Goal: Transaction & Acquisition: Purchase product/service

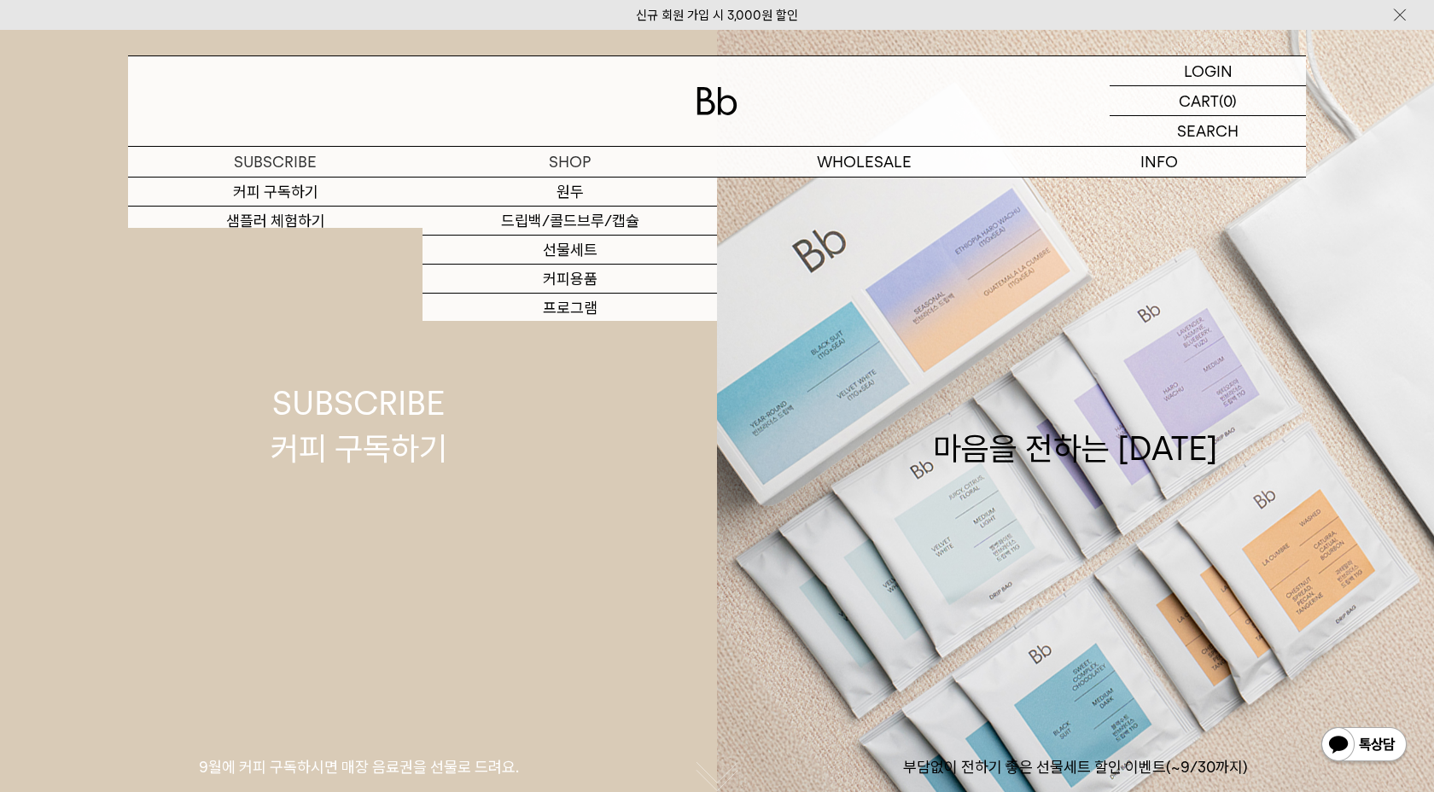
click at [335, 436] on div "SUBSCRIBE 커피 구독하기" at bounding box center [359, 426] width 177 height 90
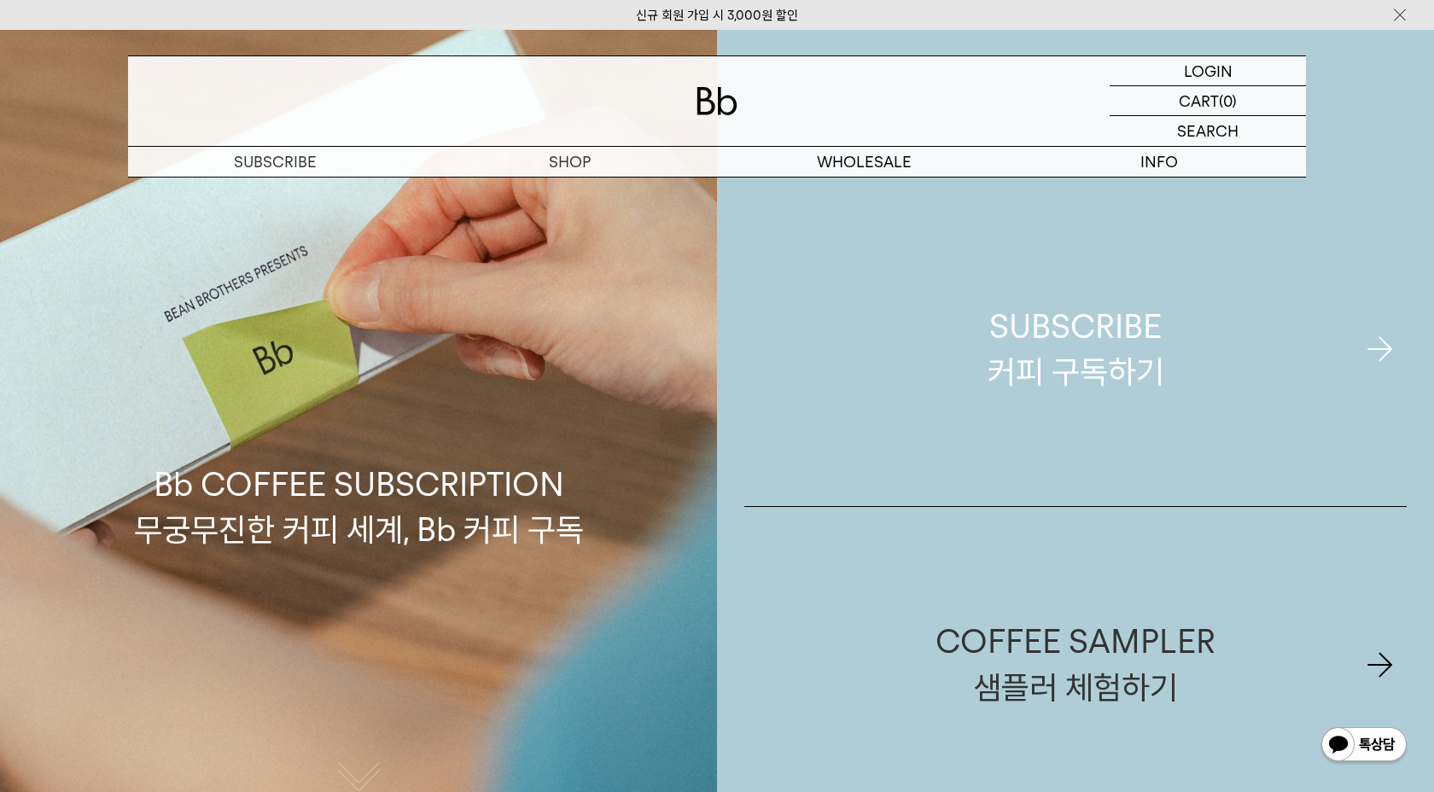
click at [888, 271] on link "SUBSCRIBE 커피 구독하기" at bounding box center [1075, 349] width 663 height 314
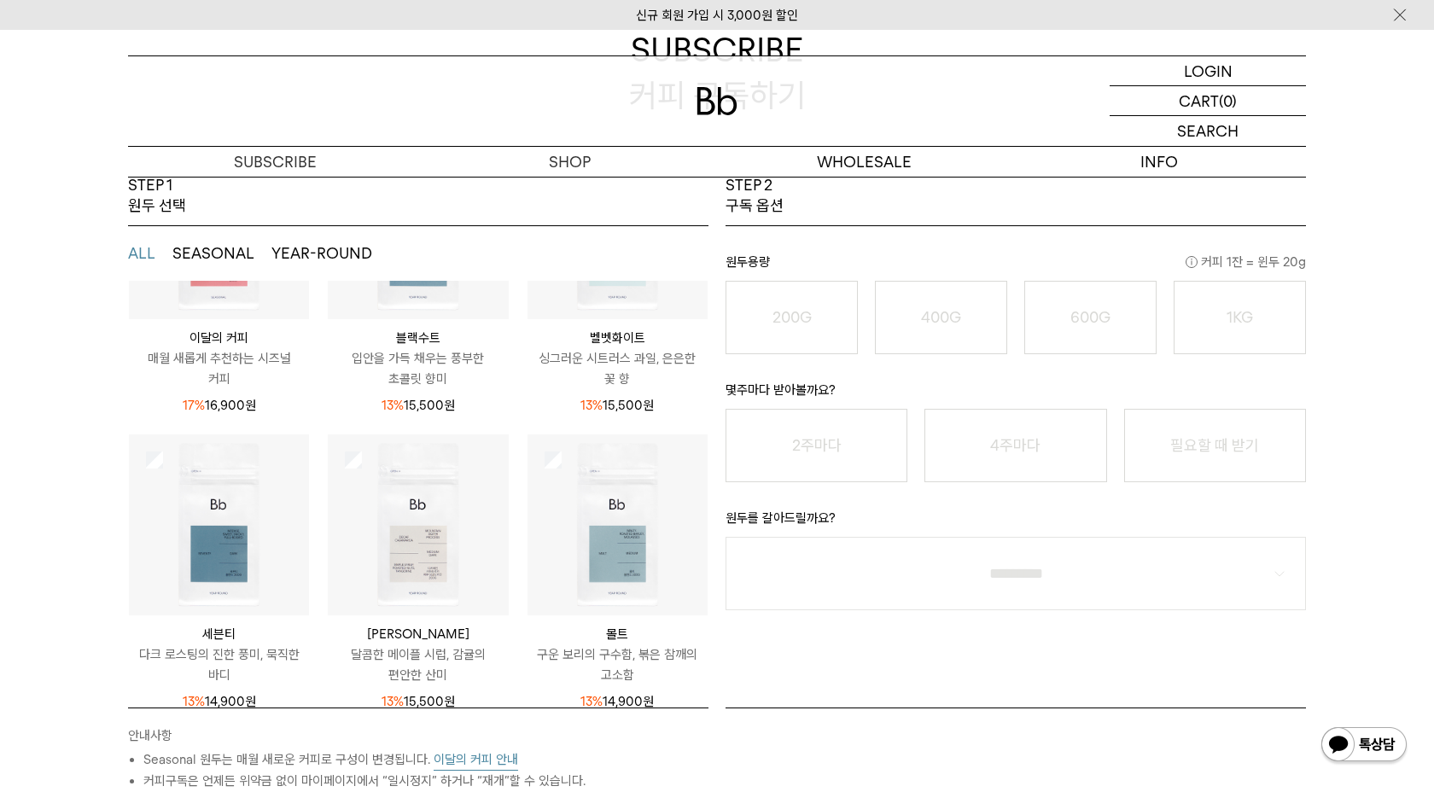
scroll to position [232, 0]
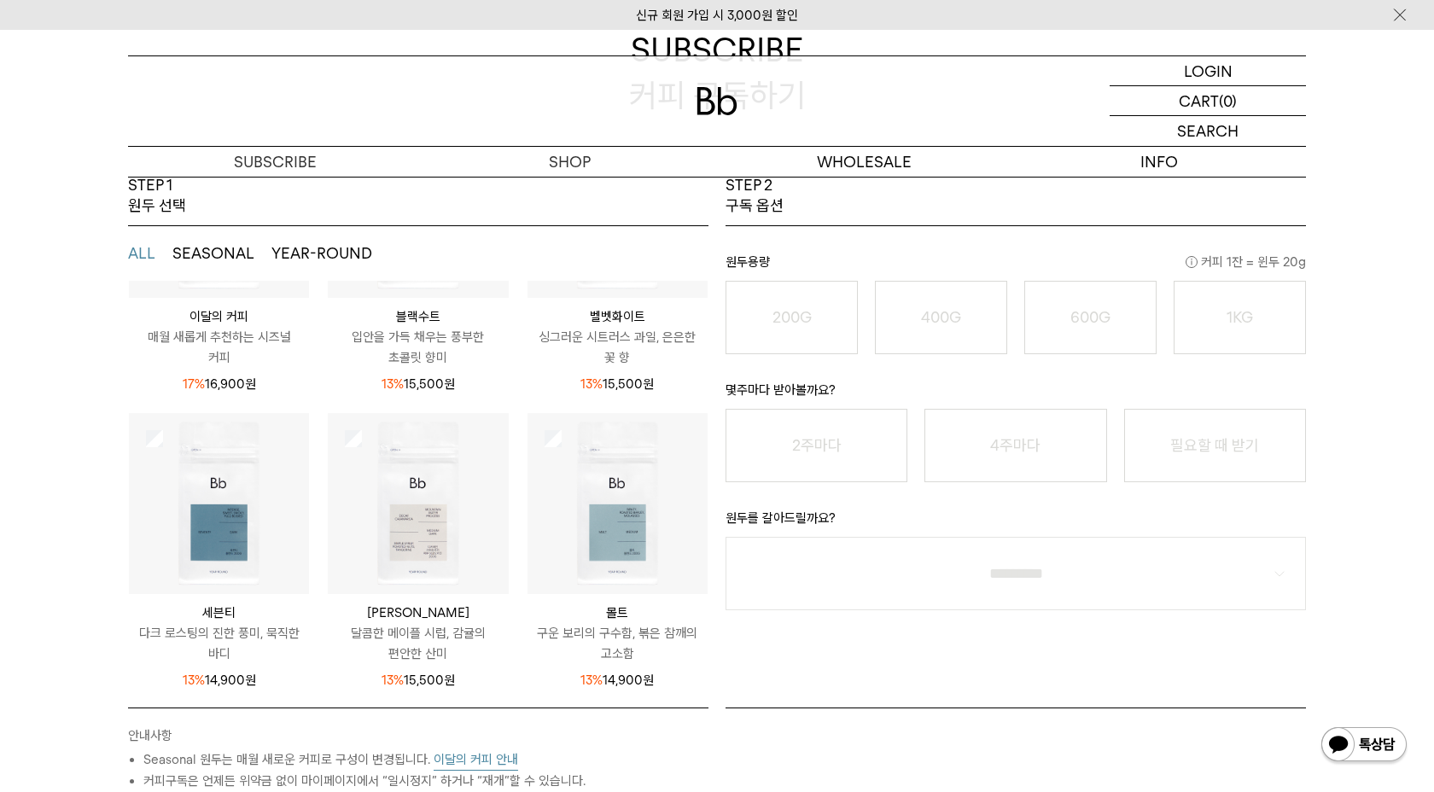
click at [247, 243] on button "SEASONAL" at bounding box center [213, 253] width 82 height 20
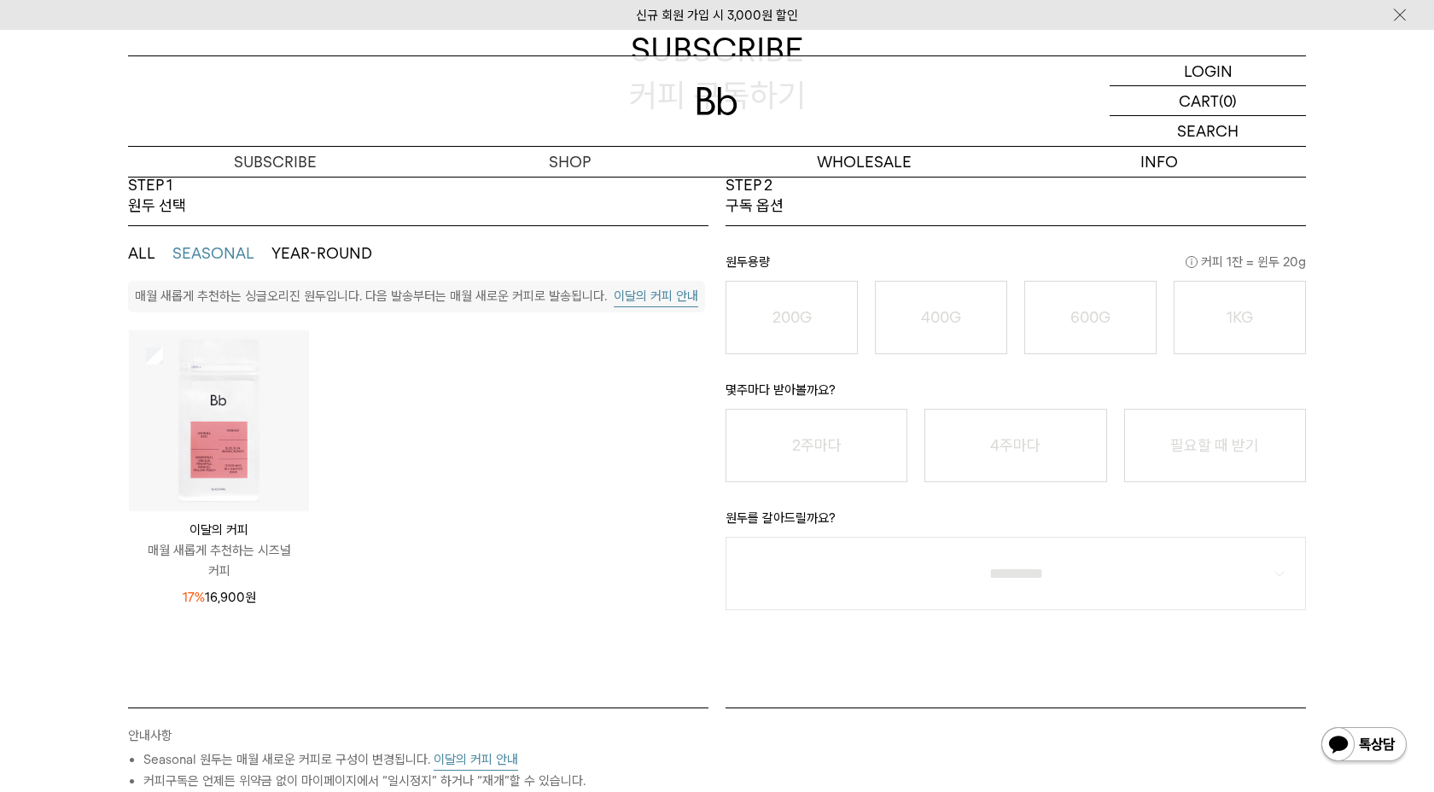
click at [322, 241] on ul "ALL SEASONAL YEAR-ROUND" at bounding box center [418, 253] width 581 height 55
click at [322, 266] on ul "ALL SEASONAL YEAR-ROUND" at bounding box center [418, 253] width 581 height 55
click at [344, 245] on button "YEAR-ROUND" at bounding box center [321, 253] width 101 height 20
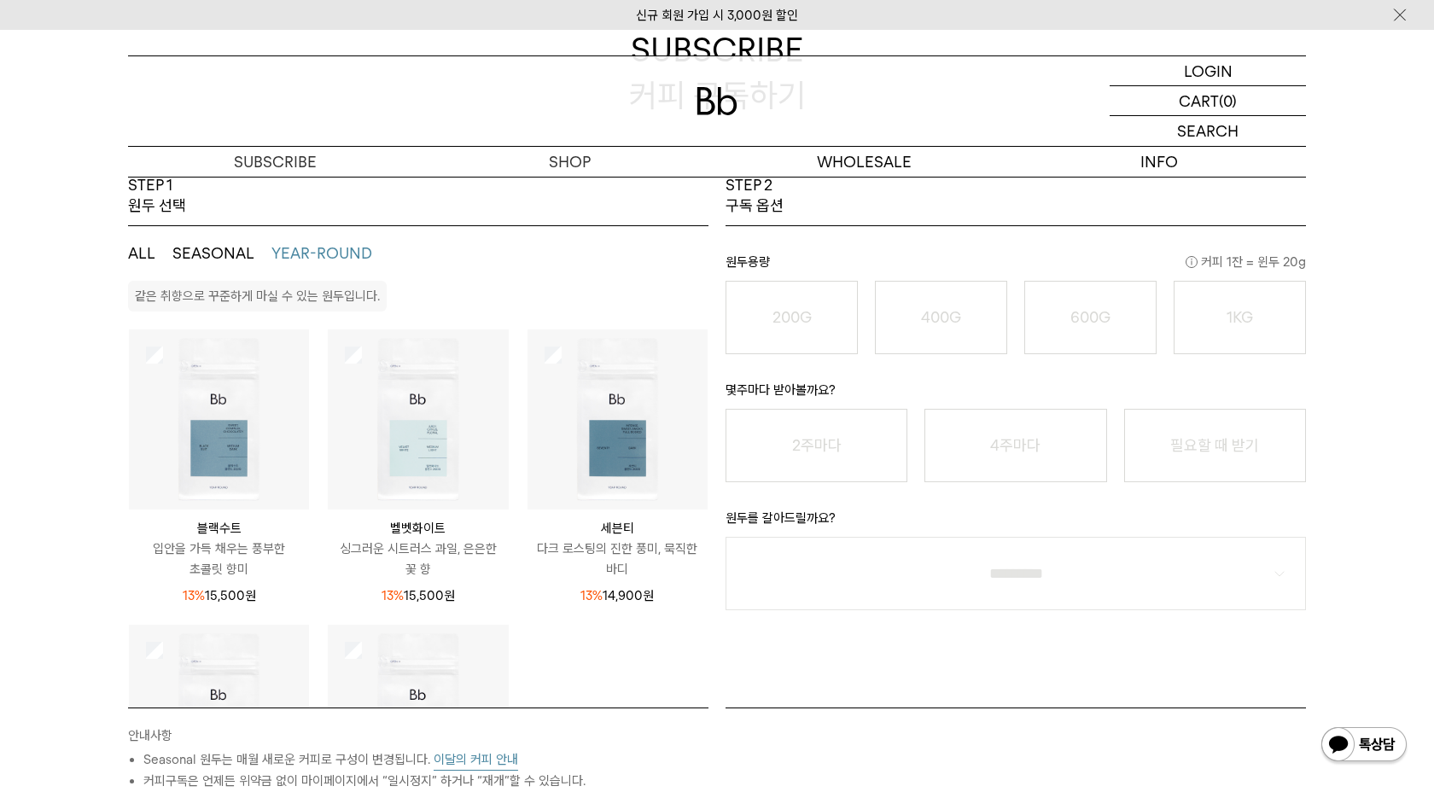
scroll to position [212, 0]
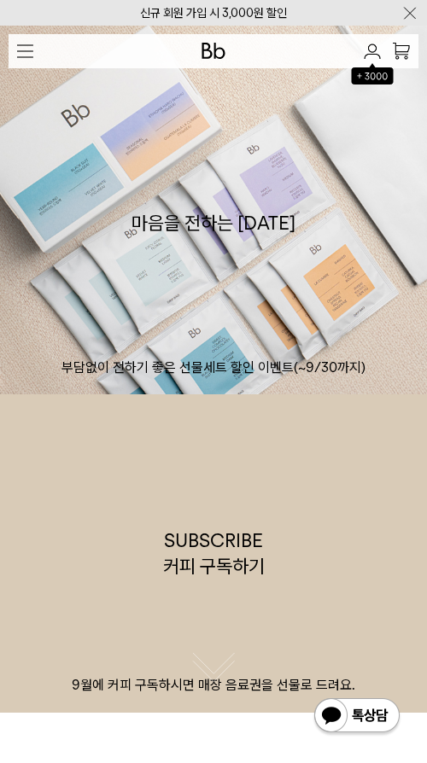
click at [40, 51] on button "button" at bounding box center [25, 50] width 33 height 33
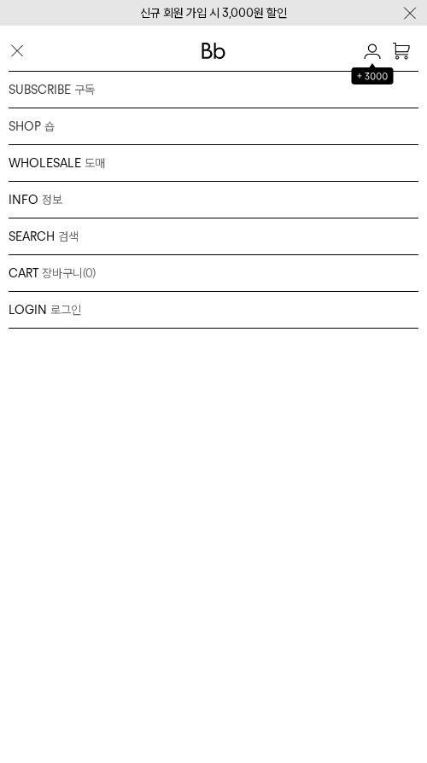
click at [24, 47] on img "button" at bounding box center [17, 51] width 17 height 18
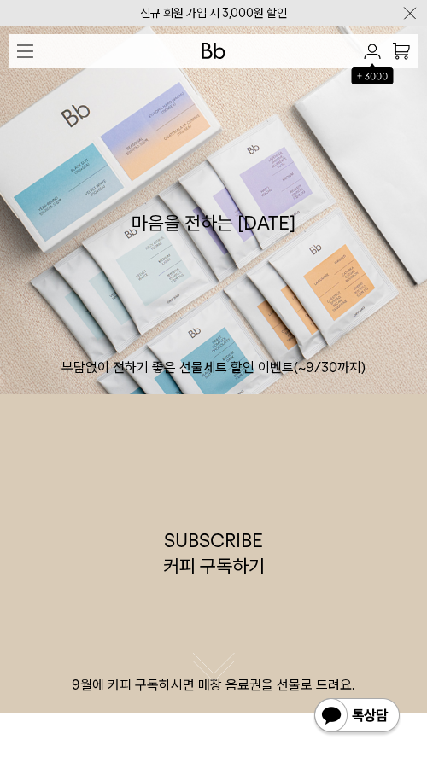
click at [412, 2] on div "신규 회원 가입 시 3,000원 할인" at bounding box center [213, 13] width 427 height 26
click at [412, 4] on img at bounding box center [409, 13] width 17 height 18
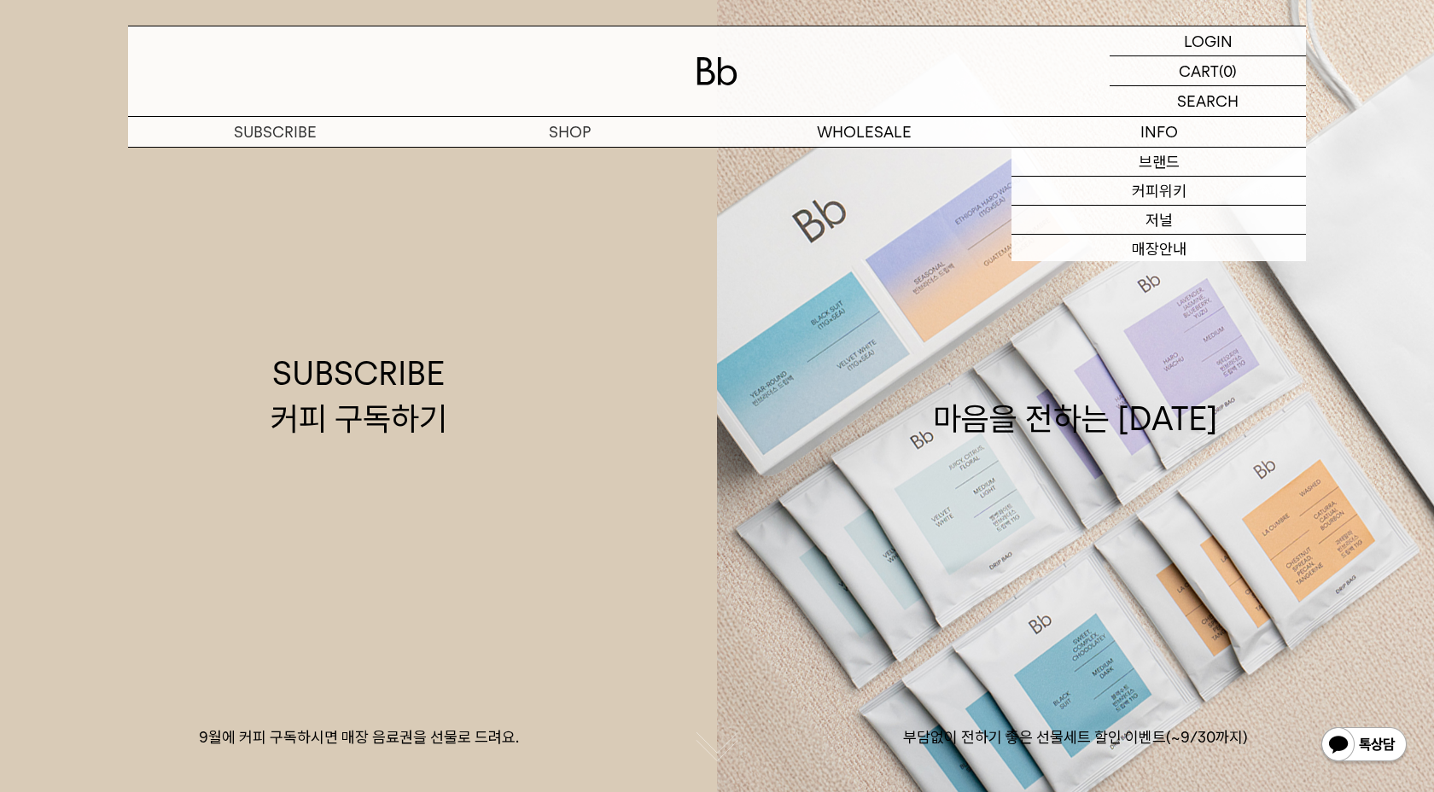
click at [1216, 24] on div "LOGIN 로그인 LOGIN 로그인 CART 장바구니 (0) SEARCH 검색 검색폼 ** 추천상품" at bounding box center [717, 74] width 1434 height 148
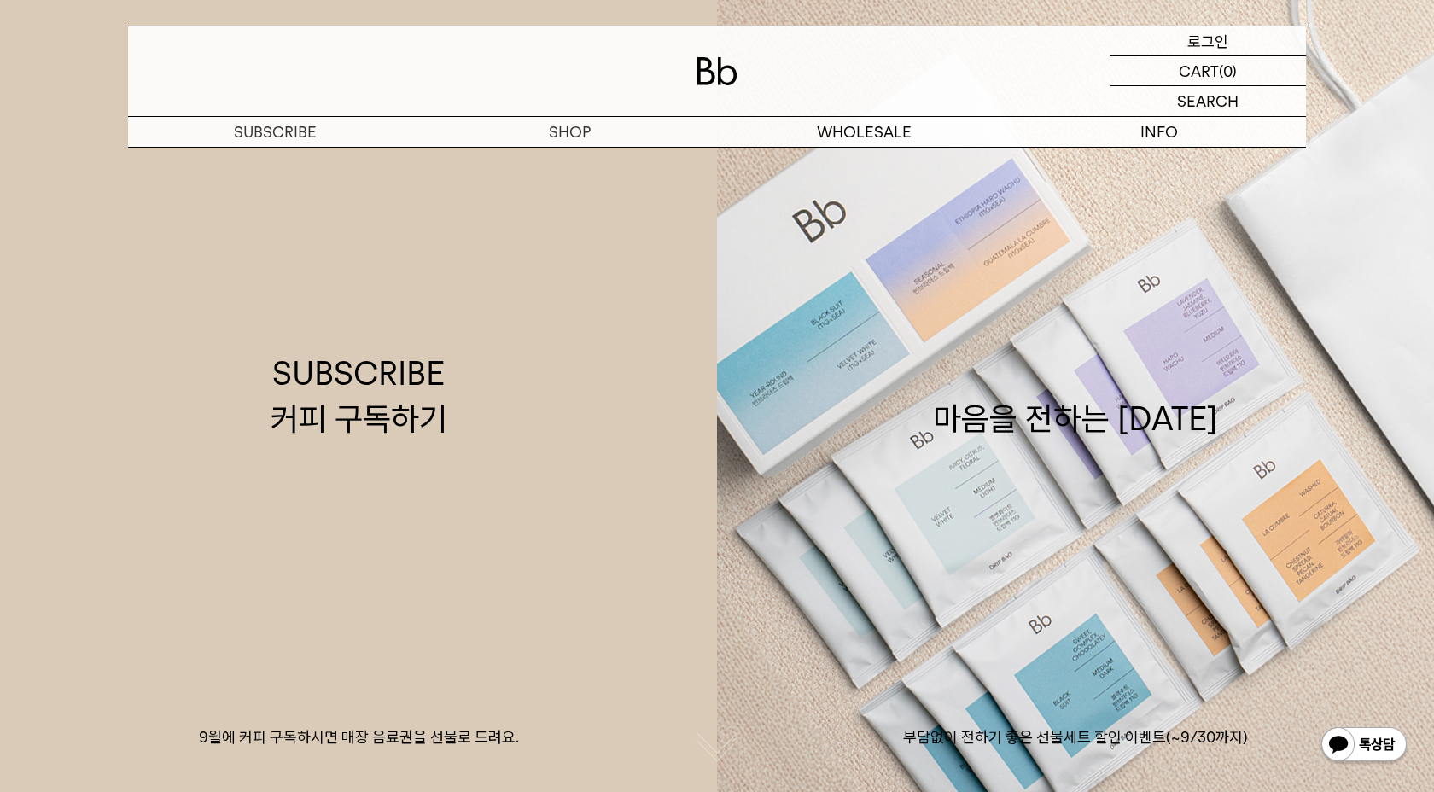
click at [1216, 28] on p "로그인" at bounding box center [1208, 40] width 41 height 29
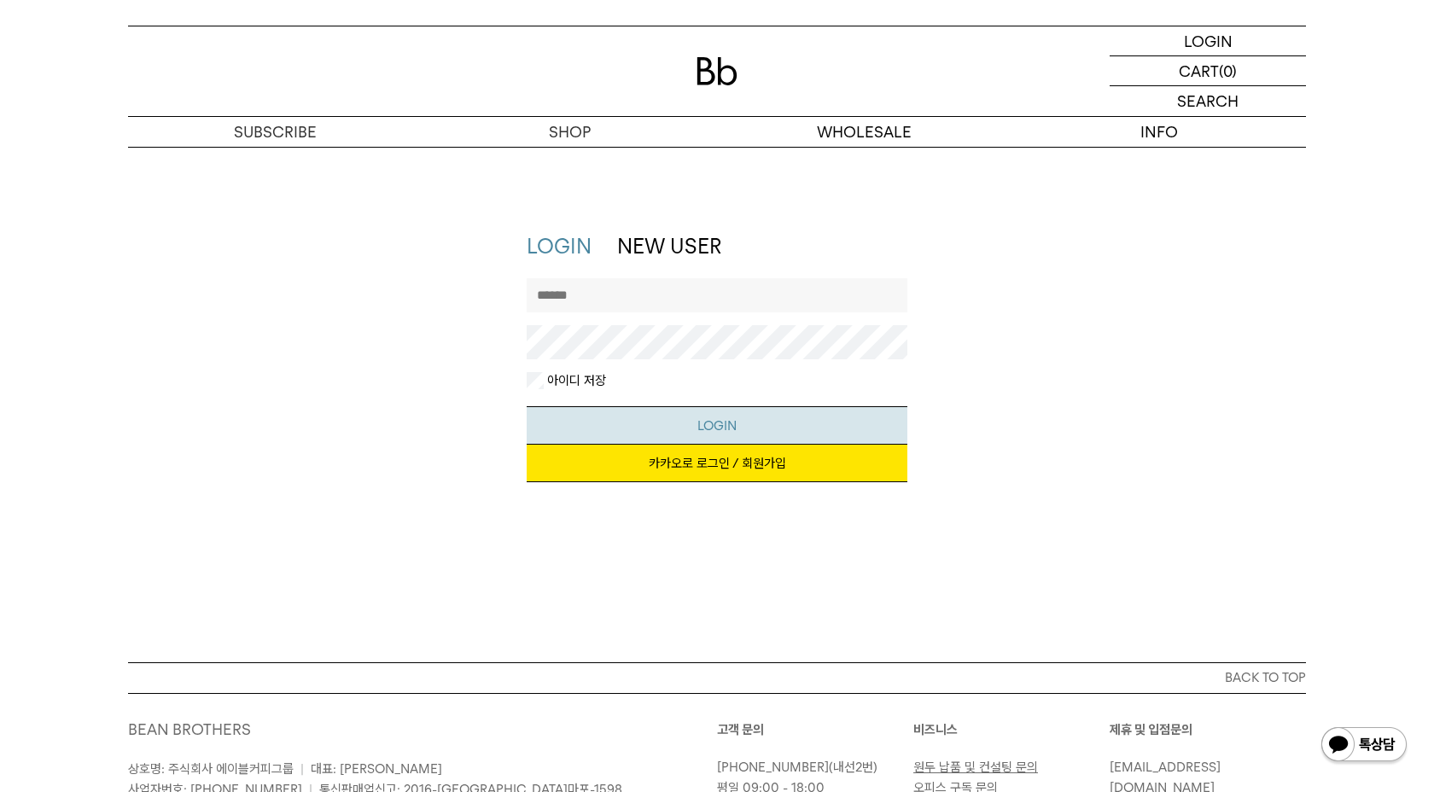
type input "**********"
click at [640, 425] on button "LOGIN" at bounding box center [718, 425] width 382 height 38
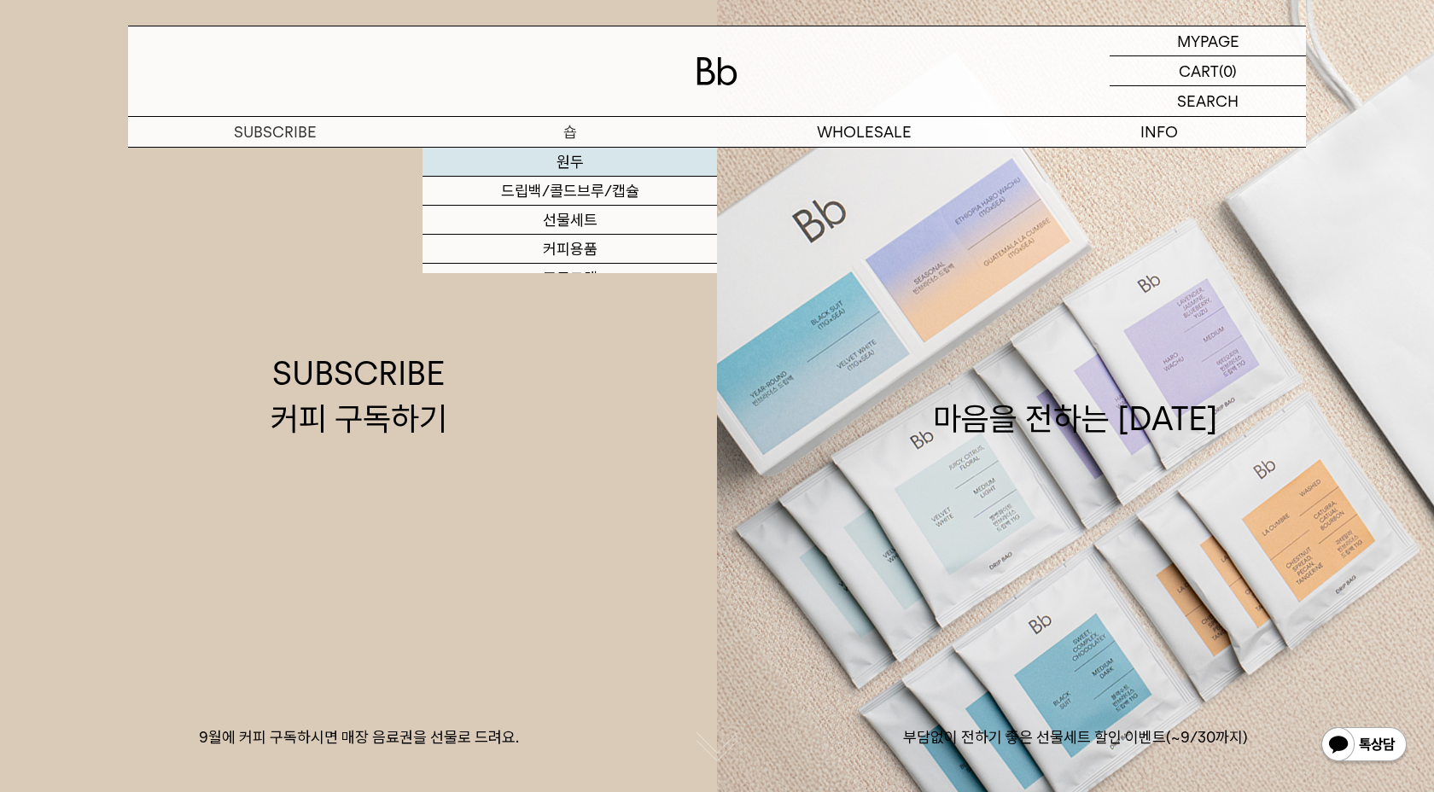
click at [587, 159] on link "원두" at bounding box center [570, 162] width 295 height 29
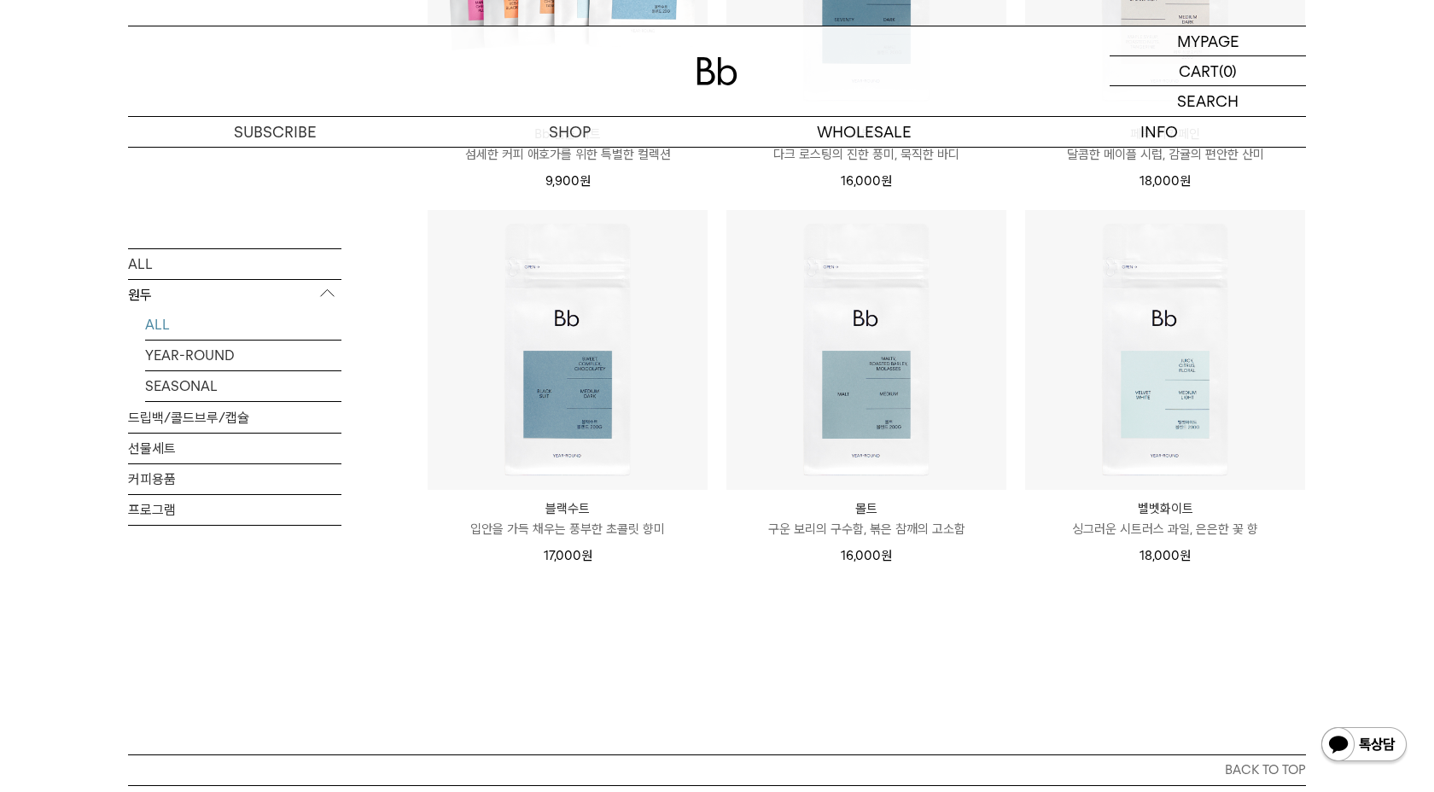
scroll to position [1229, 0]
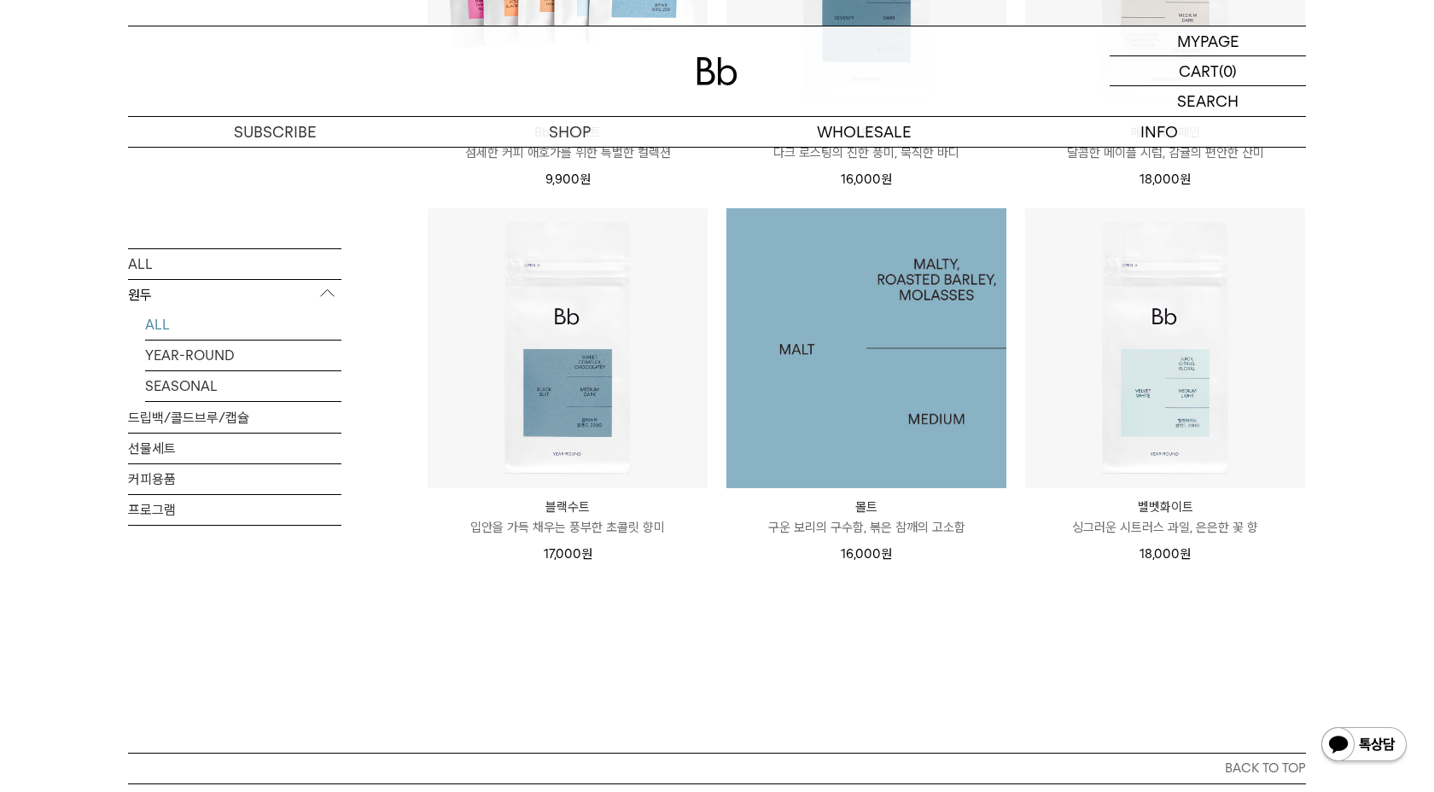
click at [0, 0] on img at bounding box center [0, 0] width 0 height 0
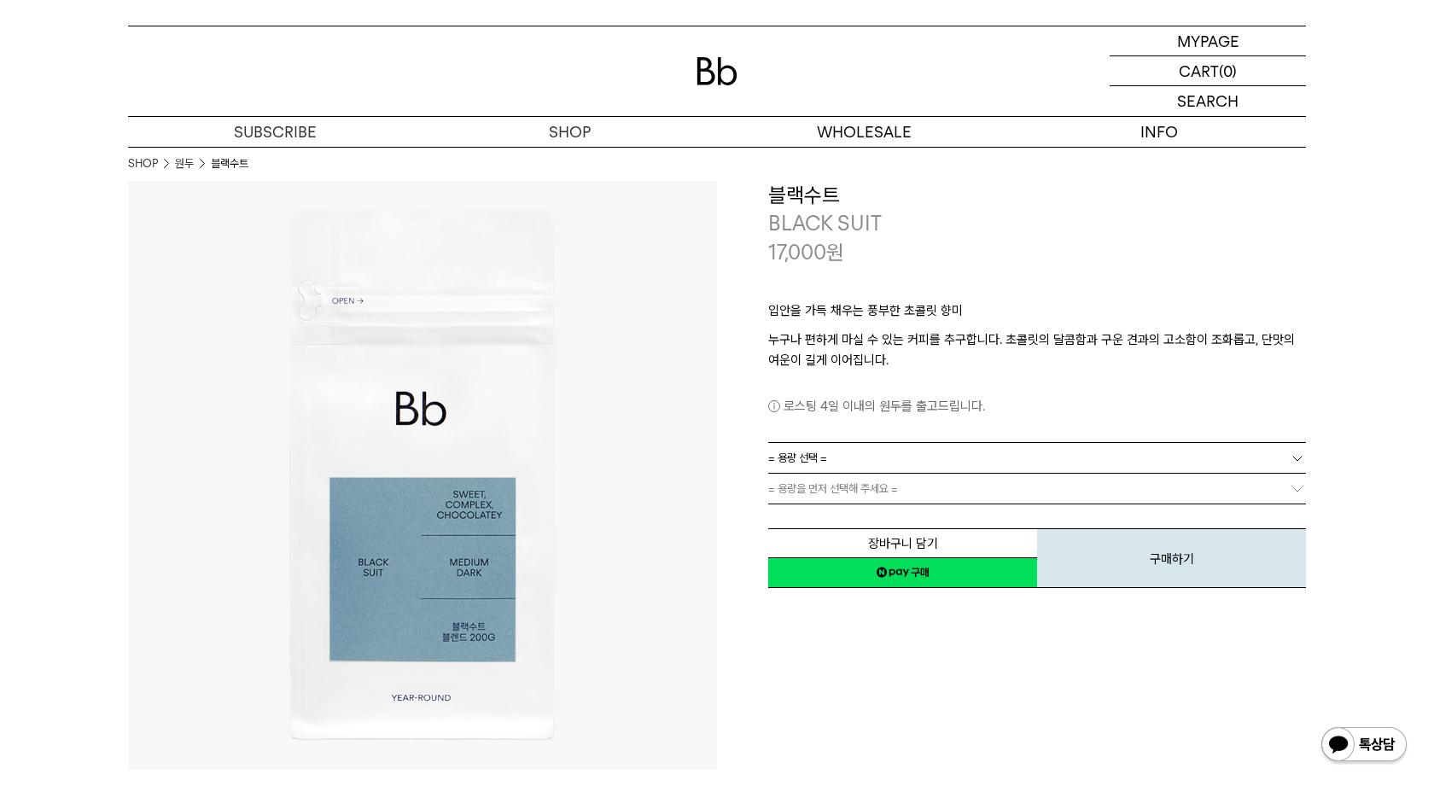
click at [1018, 451] on link "= 용량 선택 =" at bounding box center [1037, 458] width 538 height 30
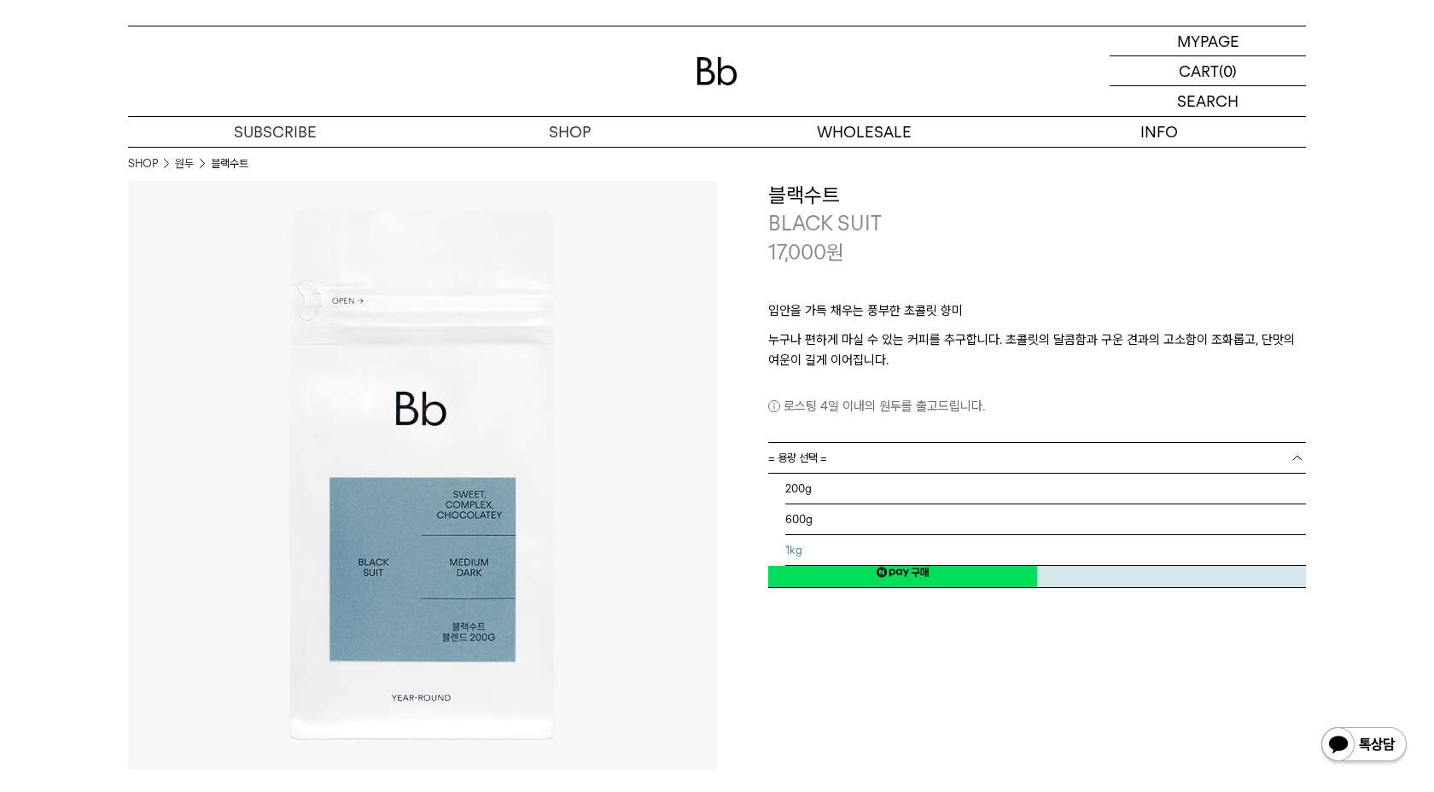
click at [918, 546] on li "1kg" at bounding box center [1045, 550] width 521 height 31
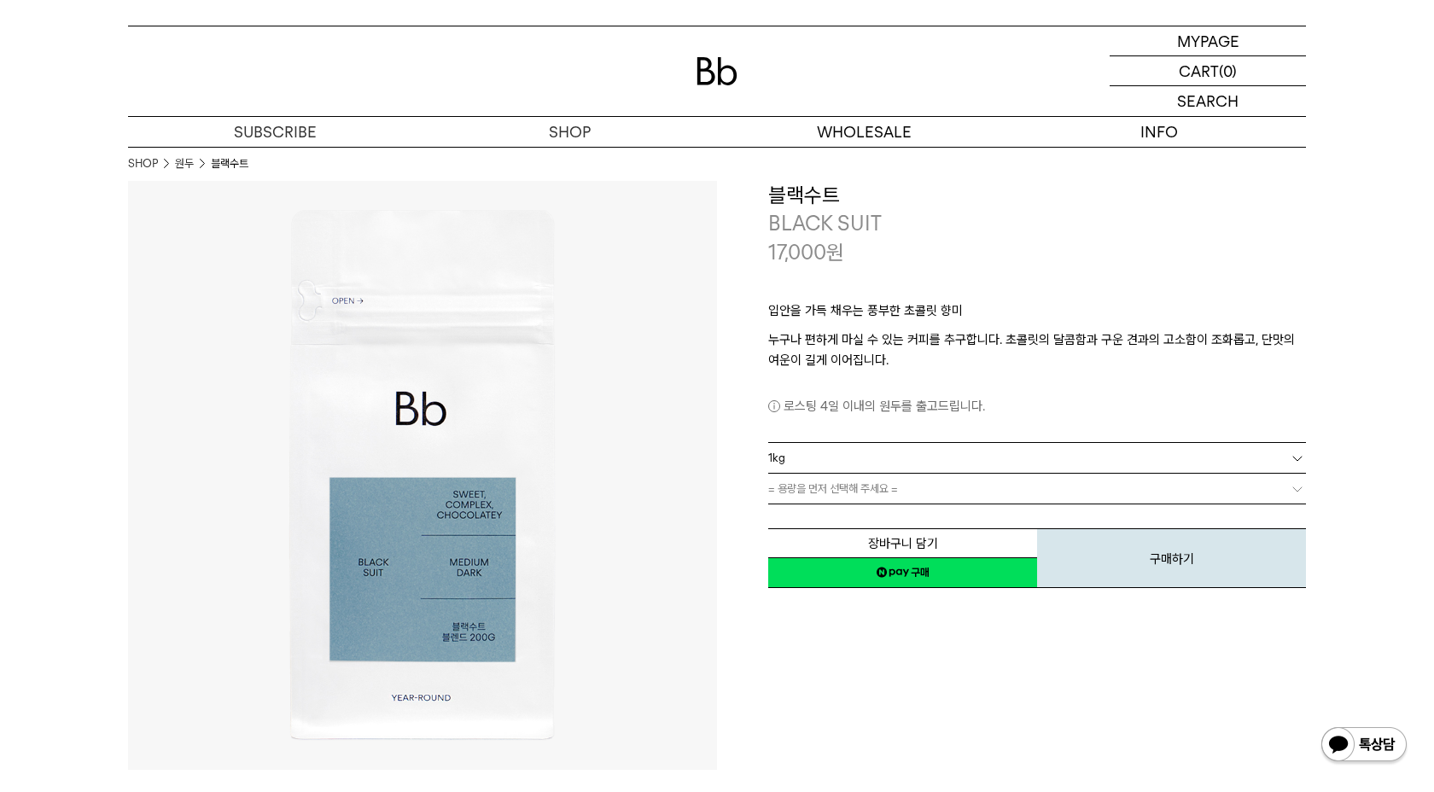
click at [954, 491] on link "= 용량을 먼저 선택해 주세요 =" at bounding box center [1037, 489] width 538 height 30
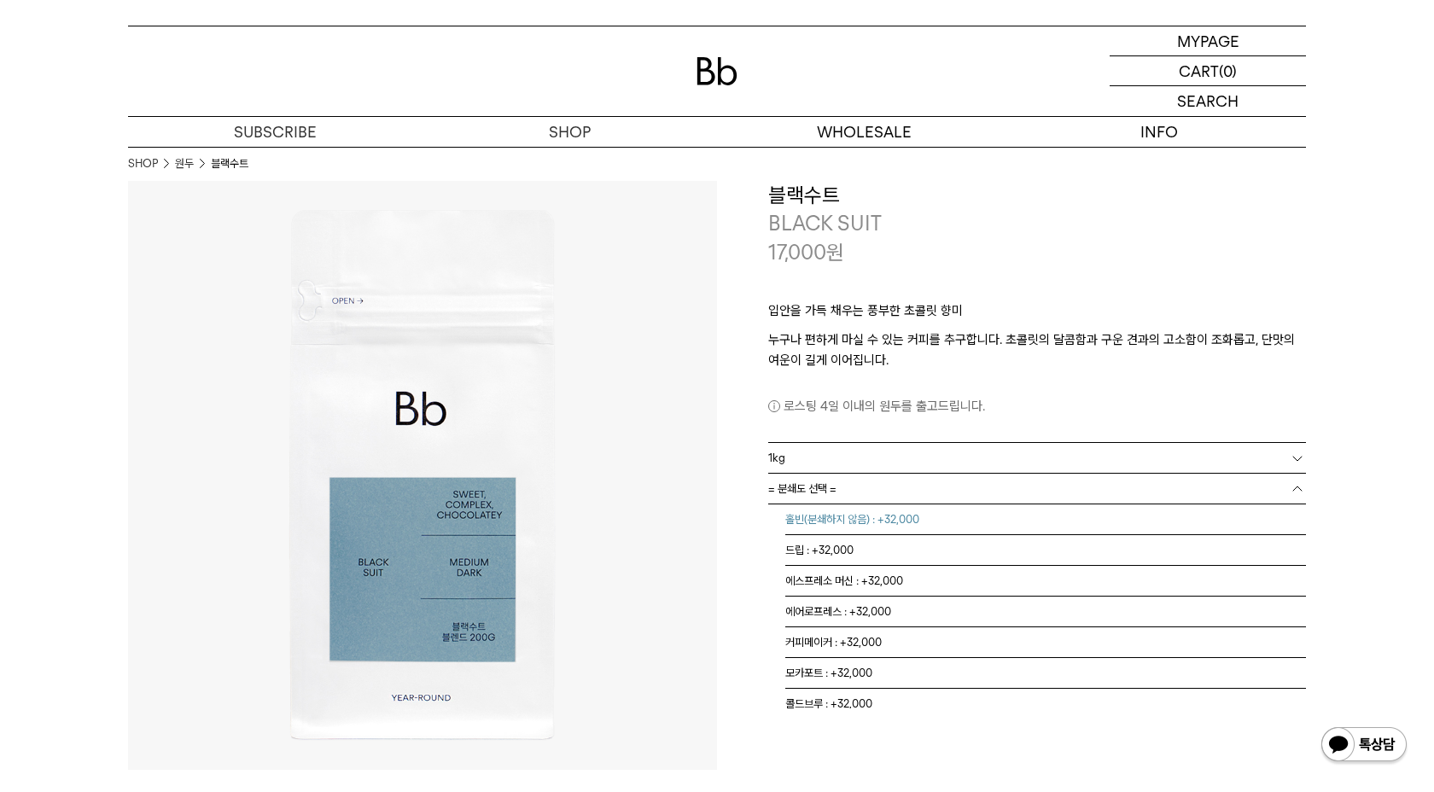
click at [924, 526] on li "홀빈(분쇄하지 않음) : +32,000" at bounding box center [1045, 520] width 521 height 31
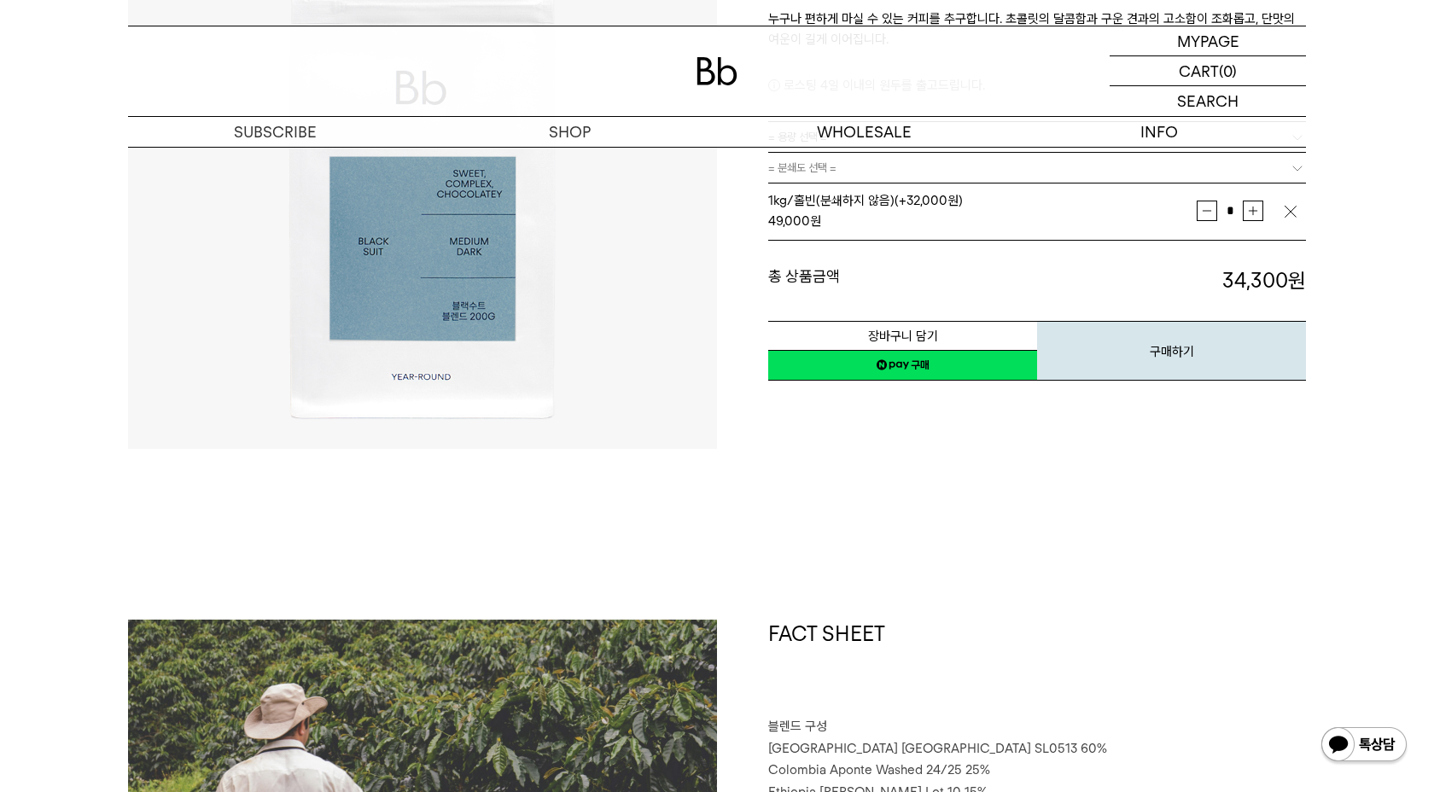
scroll to position [327, 0]
